Goal: Navigation & Orientation: Find specific page/section

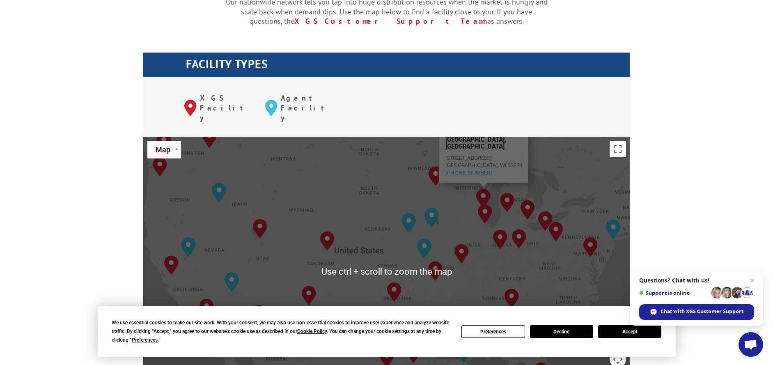
scroll to position [328, 0]
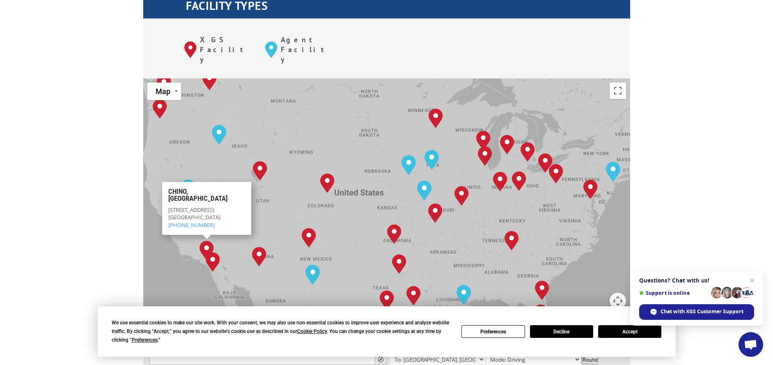
click at [211, 136] on div "[GEOGRAPHIC_DATA], [GEOGRAPHIC_DATA] [GEOGRAPHIC_DATA], [GEOGRAPHIC_DATA] [GEOG…" at bounding box center [386, 213] width 487 height 270
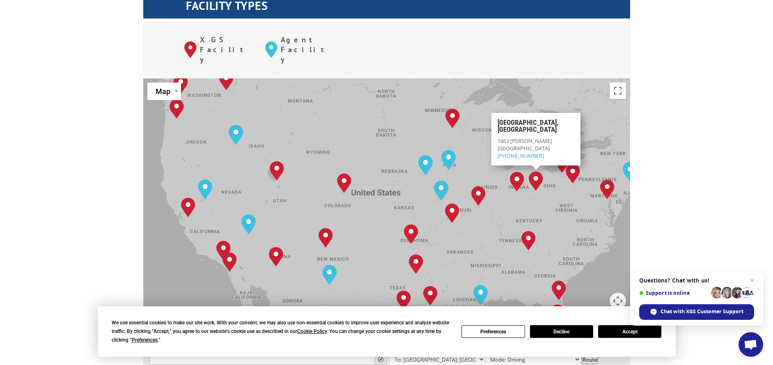
click at [731, 117] on div "The most powerful map in the flooring industry. Our nationwide network lets you…" at bounding box center [386, 271] width 773 height 765
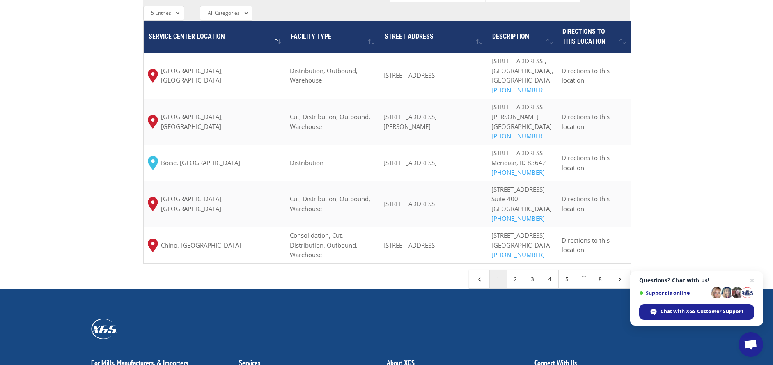
scroll to position [711, 0]
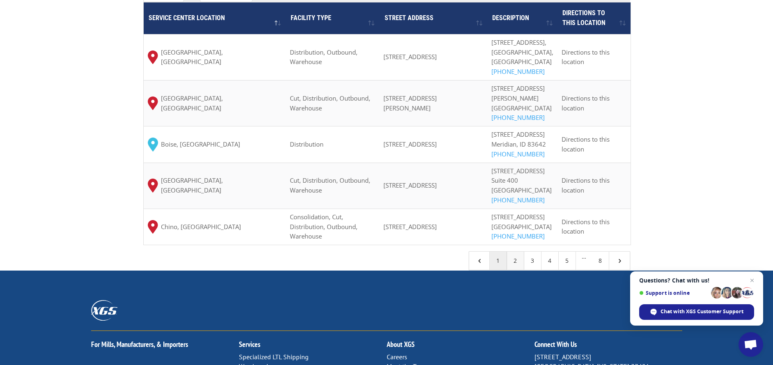
click at [519, 270] on link "2" at bounding box center [515, 261] width 17 height 18
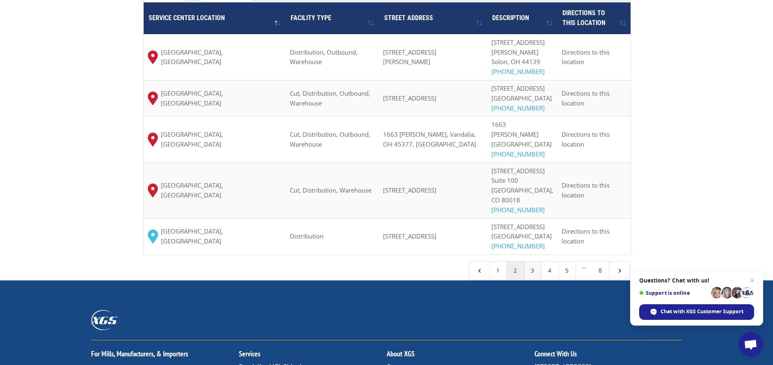
click at [531, 261] on link "3" at bounding box center [532, 270] width 17 height 18
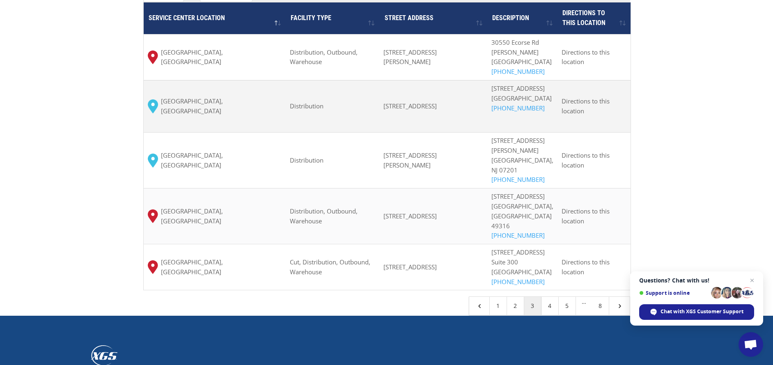
scroll to position [766, 0]
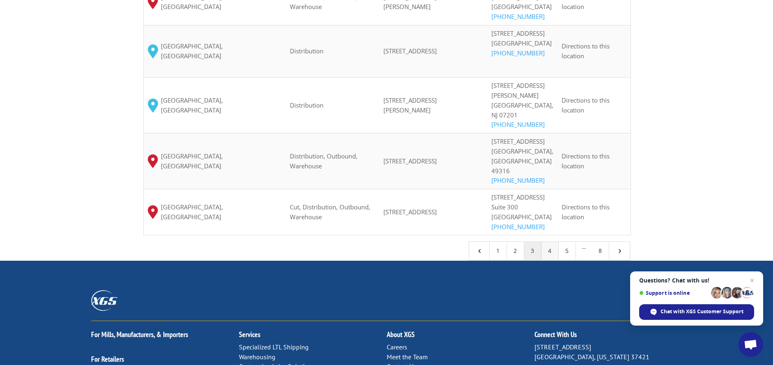
click at [552, 242] on link "4" at bounding box center [549, 251] width 17 height 18
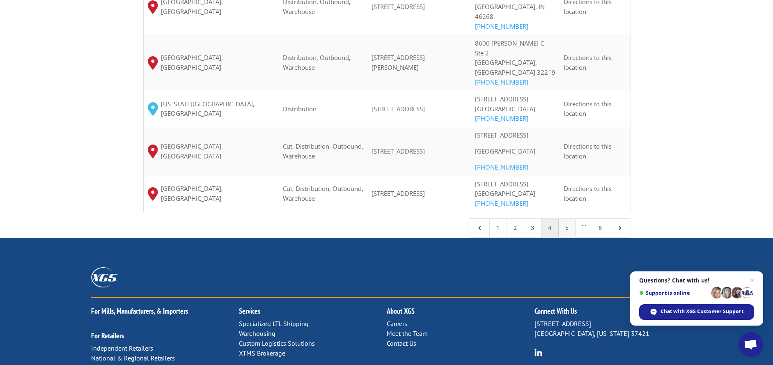
click at [570, 237] on link "5" at bounding box center [567, 228] width 17 height 18
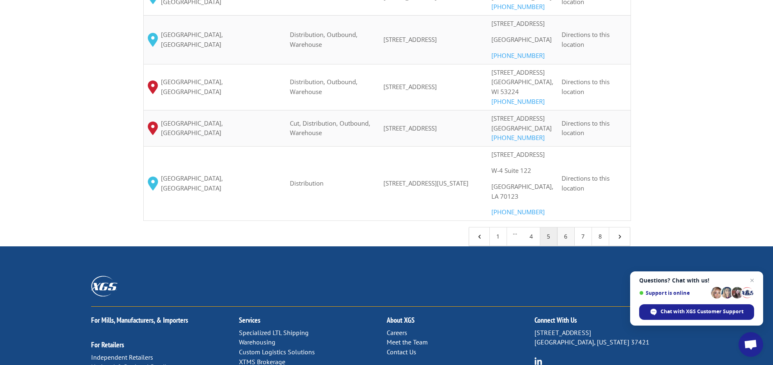
click at [566, 245] on link "6" at bounding box center [565, 236] width 17 height 18
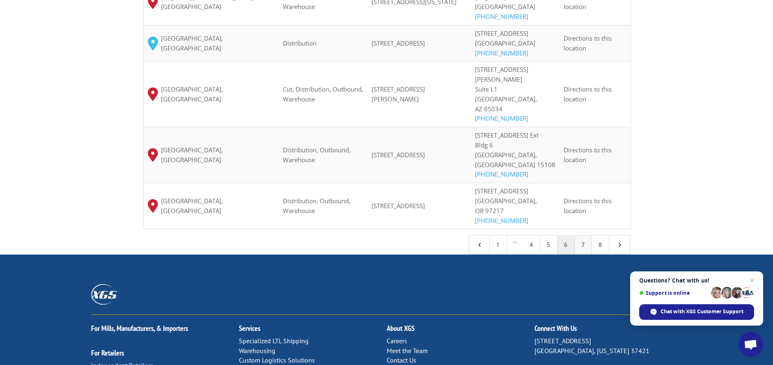
click at [580, 236] on link "7" at bounding box center [583, 245] width 17 height 18
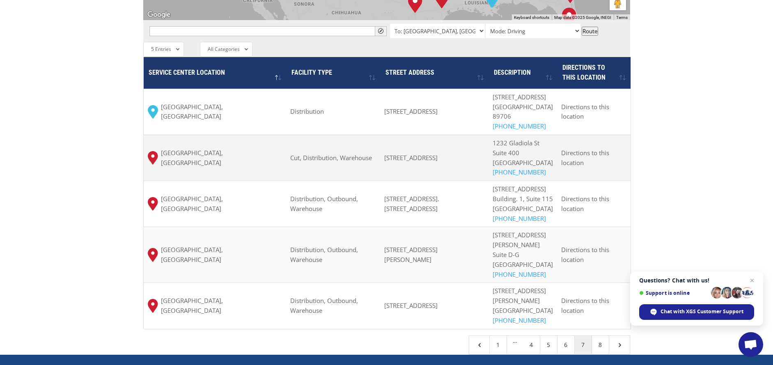
scroll to position [711, 0]
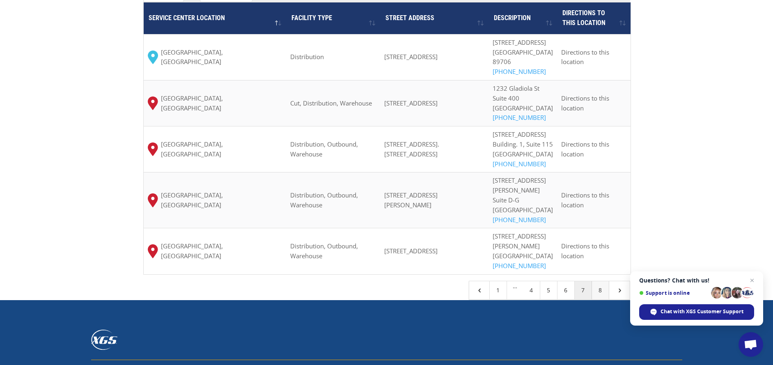
click at [602, 299] on link "8" at bounding box center [600, 290] width 17 height 18
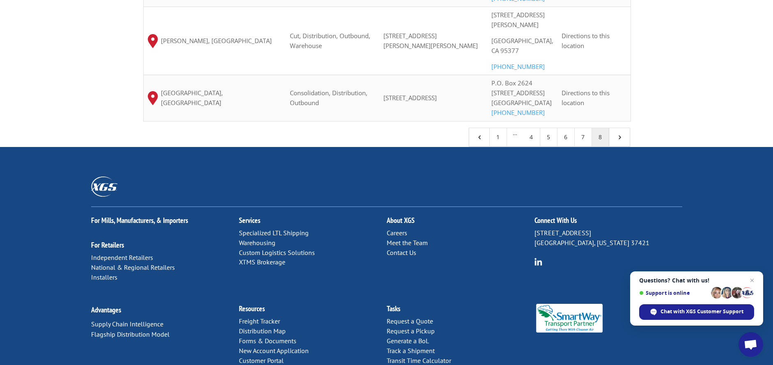
scroll to position [859, 0]
